Goal: Transaction & Acquisition: Purchase product/service

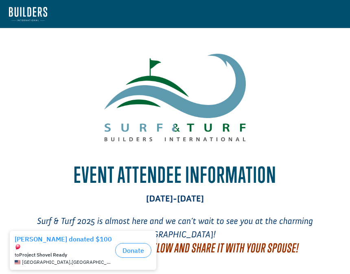
click at [122, 268] on div "[PERSON_NAME] donated $100 to Project Shovel Ready [GEOGRAPHIC_DATA] , [GEOGRAP…" at bounding box center [85, 254] width 171 height 55
click at [155, 231] on div "[PERSON_NAME] donated $100 to Project Shovel Ready [GEOGRAPHIC_DATA] , [GEOGRAP…" at bounding box center [83, 250] width 147 height 39
click at [136, 248] on button "Donate" at bounding box center [133, 250] width 36 height 15
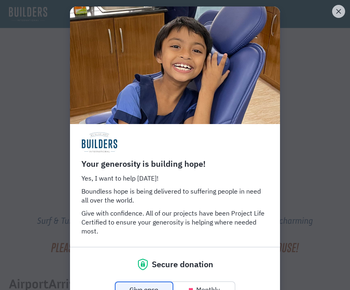
scroll to position [1, 0]
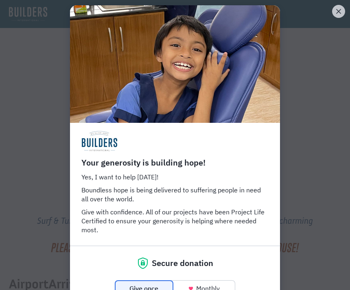
click at [327, 18] on div "Your generosity is building hope! Yes, I want to help [DATE]! Boundless hope is…" at bounding box center [175, 145] width 350 height 290
click at [337, 17] on button "Close dialog" at bounding box center [338, 11] width 13 height 13
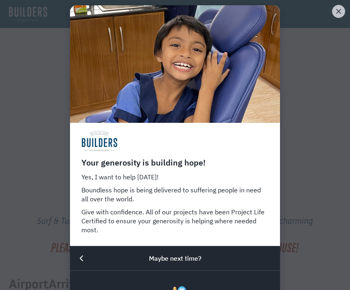
scroll to position [239, 0]
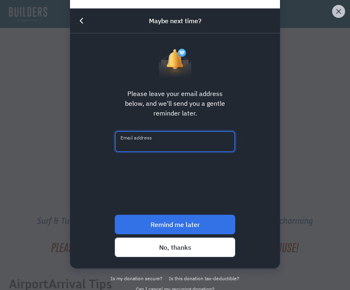
click at [180, 138] on input "Email address" at bounding box center [175, 141] width 121 height 21
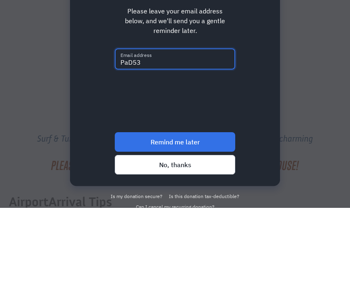
type input "PaD53"
click at [176, 107] on div "Please leave your email address below, and we'll send you a gentle reminder lat…" at bounding box center [175, 42] width 210 height 182
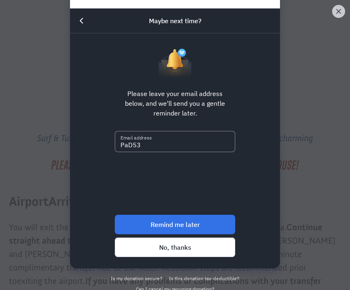
click at [202, 242] on button "No, thanks" at bounding box center [175, 248] width 121 height 20
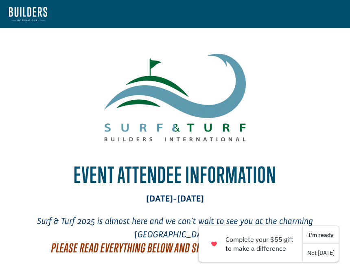
click at [118, 178] on h2 "Event Attendee Information" at bounding box center [175, 177] width 332 height 30
click at [328, 261] on button "Not [DATE]" at bounding box center [321, 253] width 36 height 18
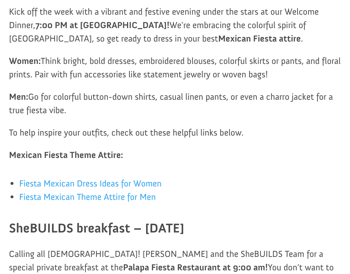
scroll to position [590, 0]
